Goal: Task Accomplishment & Management: Use online tool/utility

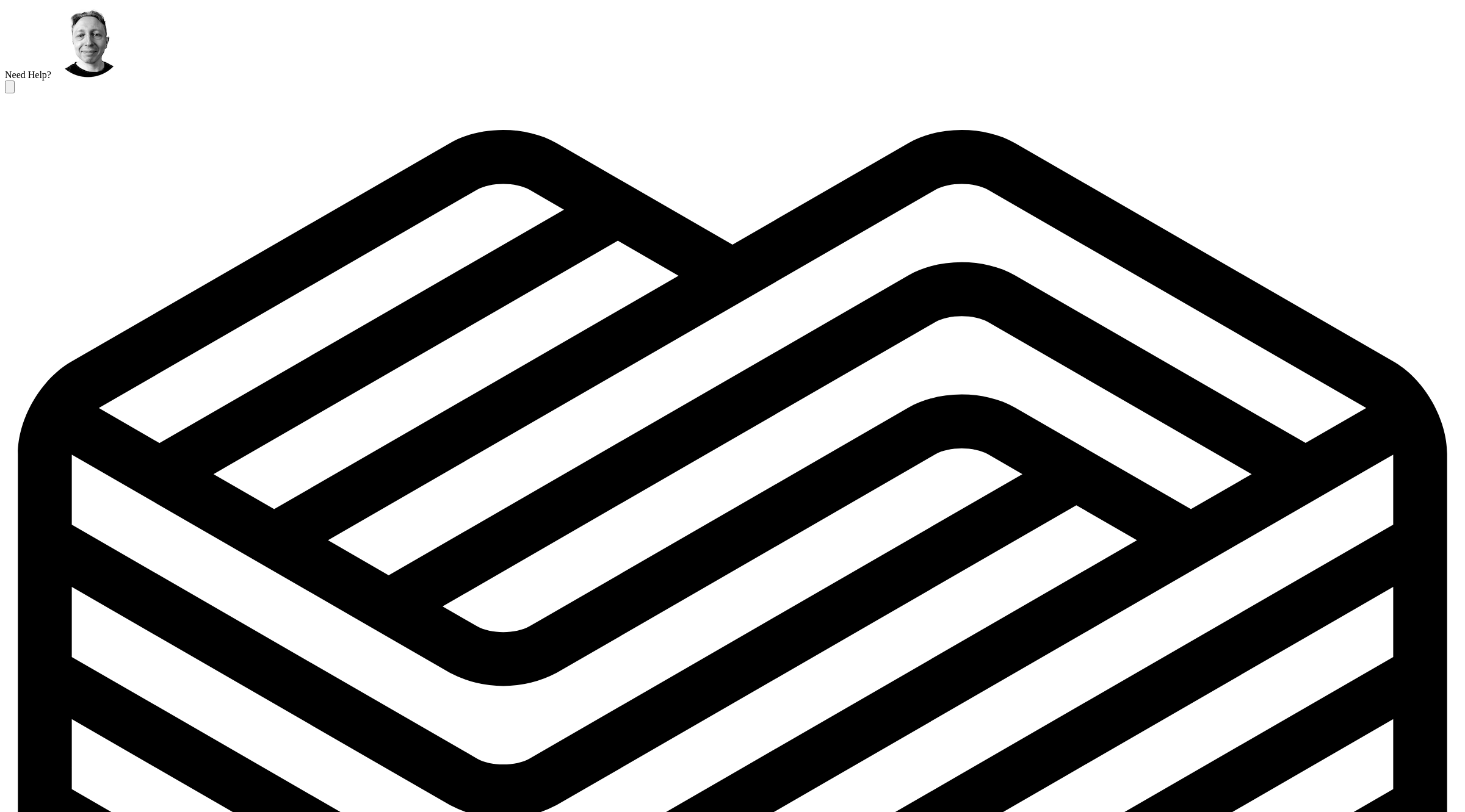
scroll to position [2390, 0]
